Goal: Task Accomplishment & Management: Use online tool/utility

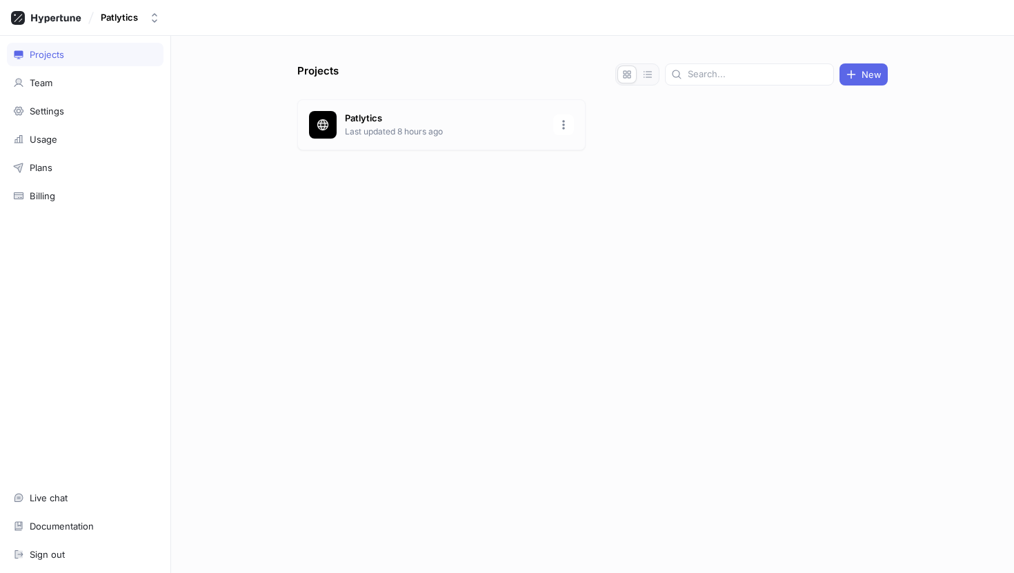
click at [424, 128] on p "Last updated 8 hours ago" at bounding box center [445, 132] width 200 height 12
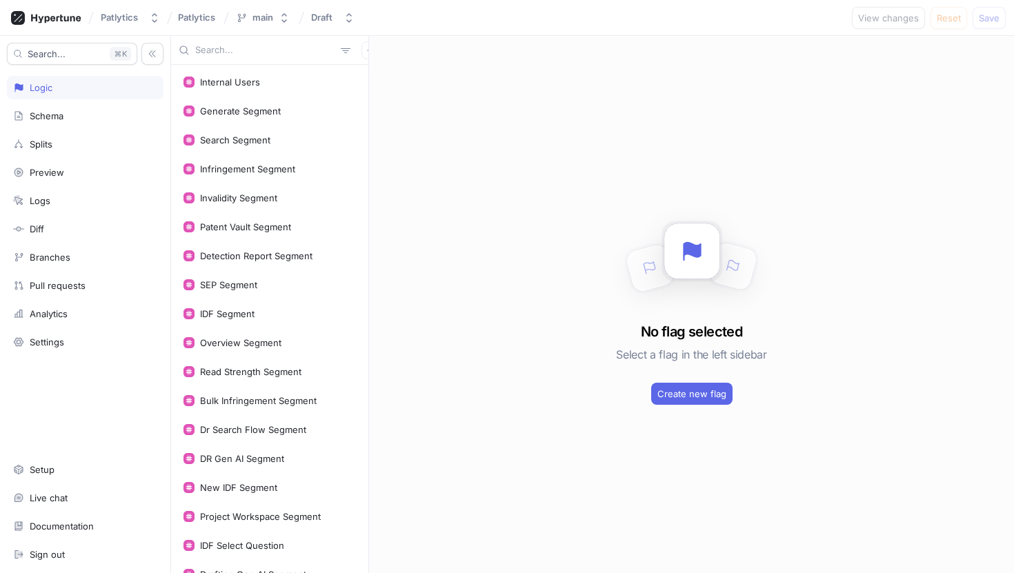
click at [273, 51] on input "text" at bounding box center [265, 50] width 140 height 14
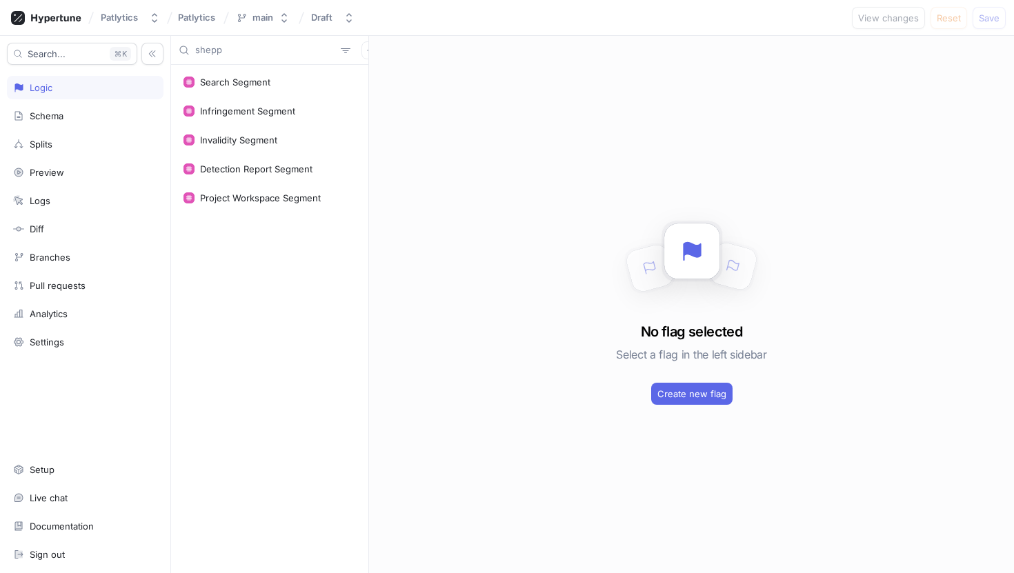
click at [233, 46] on input "shepp" at bounding box center [265, 50] width 140 height 14
type input "p"
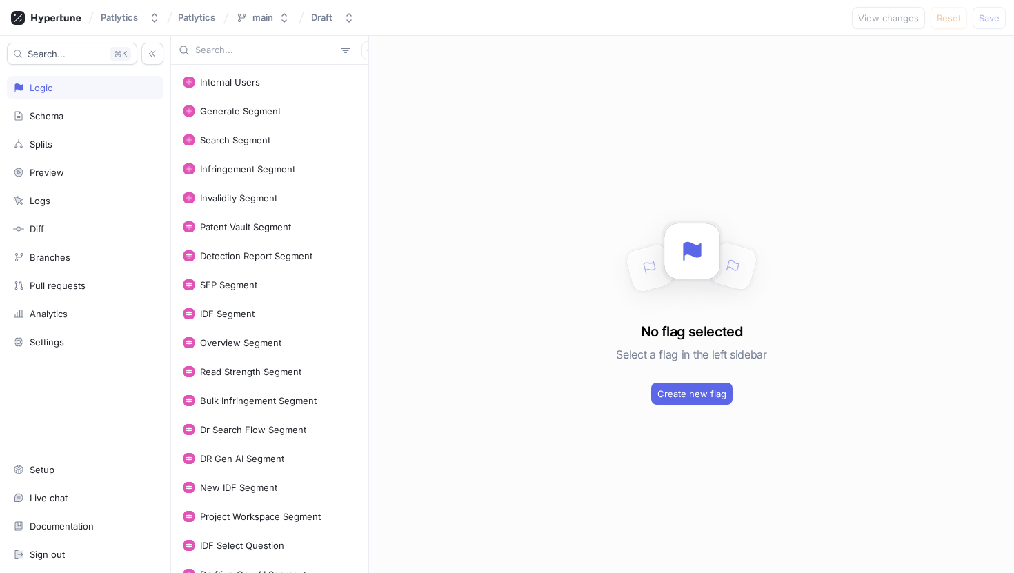
click at [258, 47] on input "text" at bounding box center [265, 50] width 140 height 14
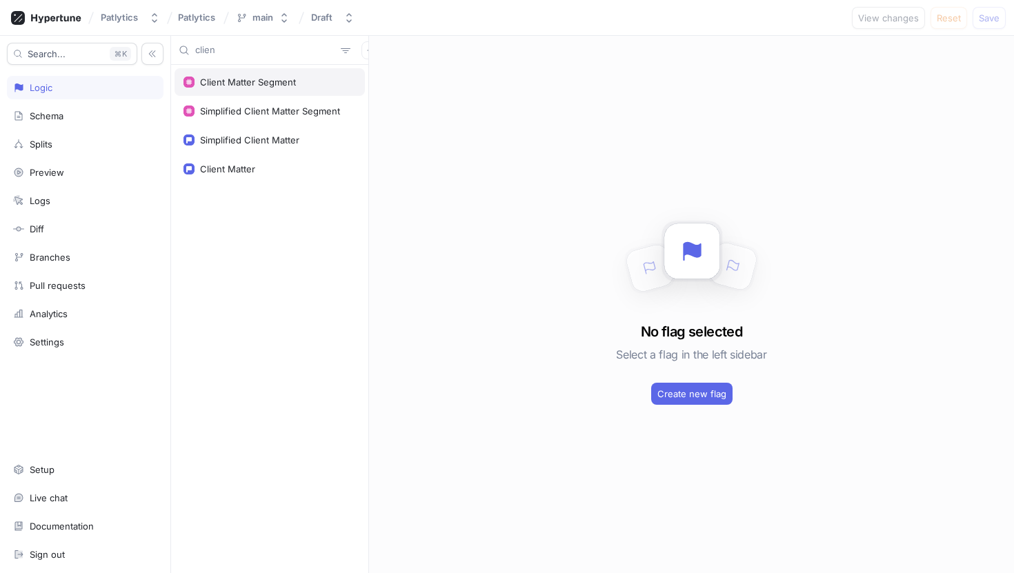
type input "clien"
click at [271, 72] on div "Client Matter Segment" at bounding box center [270, 82] width 190 height 28
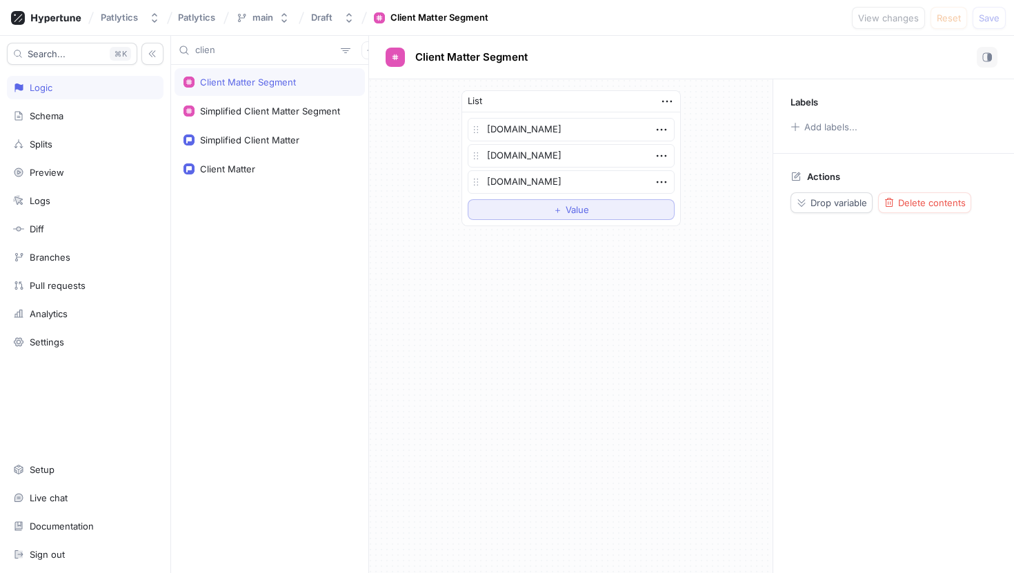
click at [584, 213] on span "Value" at bounding box center [577, 210] width 23 height 8
type textarea "x"
type textarea "a"
type textarea "x"
type textarea "al"
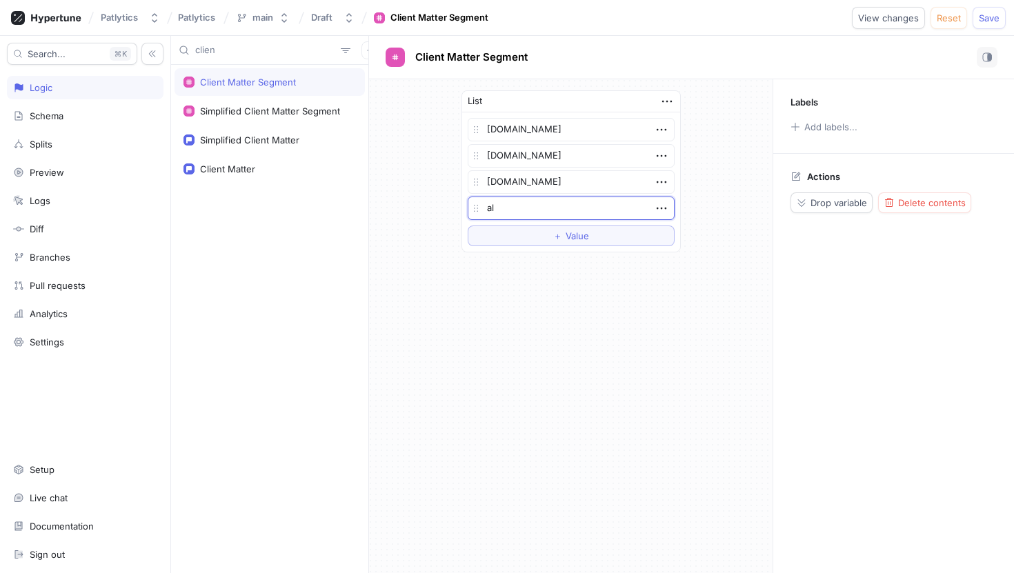
type textarea "x"
type textarea "alst"
type textarea "x"
type textarea "alsto"
type textarea "x"
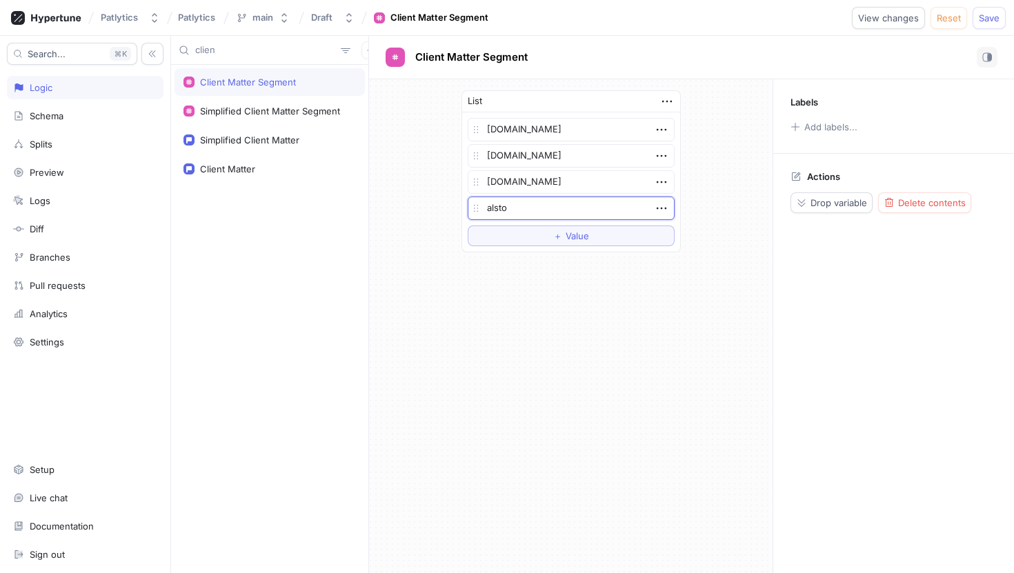
type textarea "[PERSON_NAME]"
type textarea "x"
type textarea "[PERSON_NAME]."
type textarea "x"
type textarea "[PERSON_NAME][DOMAIN_NAME]"
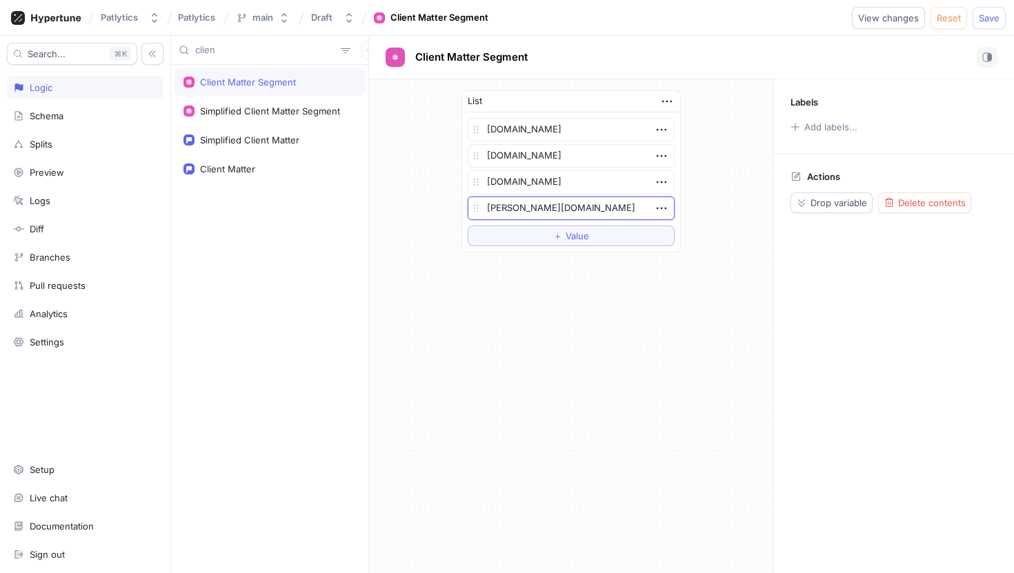
type textarea "x"
type textarea "[PERSON_NAME][DOMAIN_NAME]"
click at [676, 272] on div "List [DOMAIN_NAME] [DOMAIN_NAME] [DOMAIN_NAME] [PERSON_NAME][DOMAIN_NAME] To pi…" at bounding box center [571, 326] width 404 height 494
click at [988, 22] on span "Save" at bounding box center [989, 18] width 21 height 8
type textarea "x"
